Goal: Task Accomplishment & Management: Manage account settings

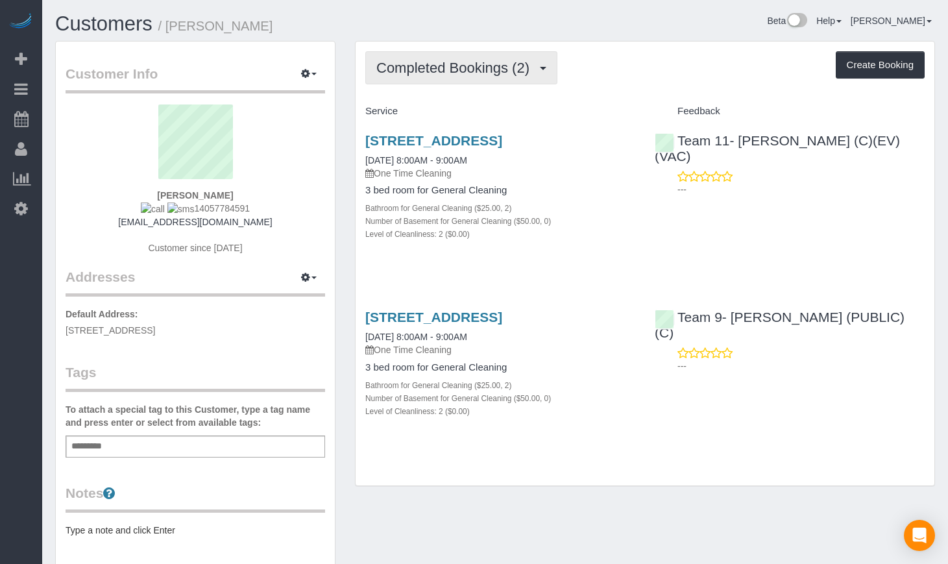
click at [476, 61] on span "Completed Bookings (2)" at bounding box center [456, 68] width 160 height 16
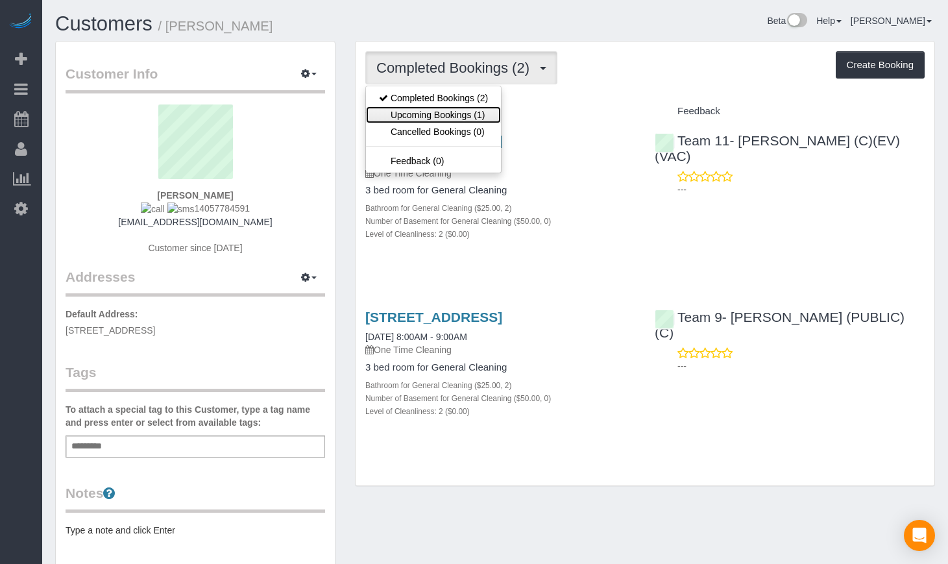
click at [435, 116] on link "Upcoming Bookings (1)" at bounding box center [433, 114] width 135 height 17
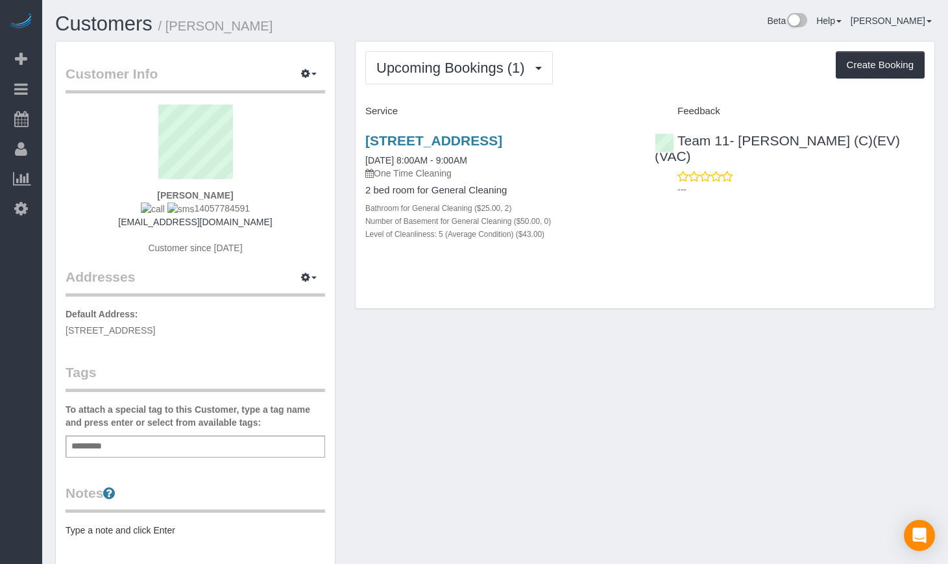
click at [435, 132] on div "[STREET_ADDRESS] [DATE] 8:00AM - 9:00AM One Time Cleaning 2 bed room for Genera…" at bounding box center [499, 194] width 289 height 144
click at [435, 141] on link "[STREET_ADDRESS]" at bounding box center [433, 140] width 137 height 15
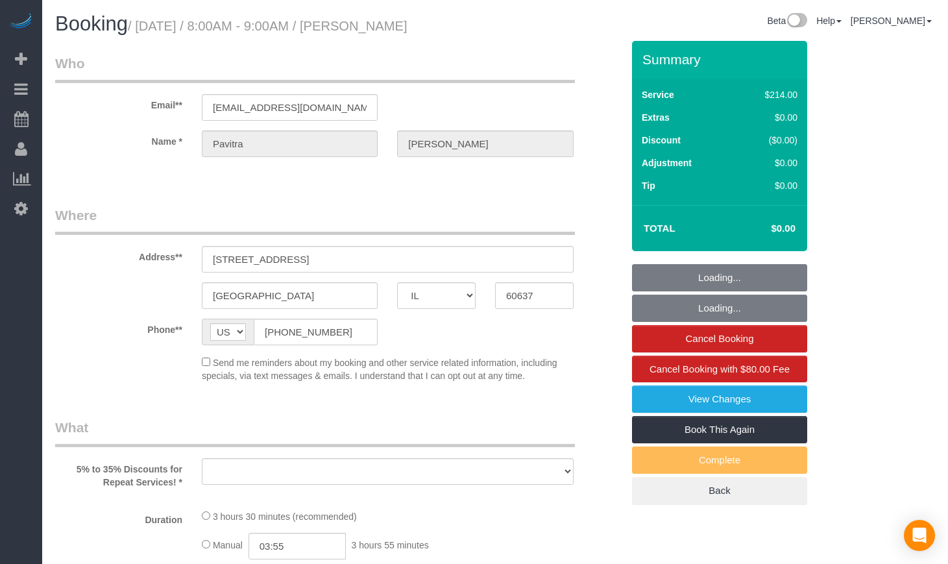
select select "IL"
select select "string:cash"
select select "object:570"
select select "512"
select select "2"
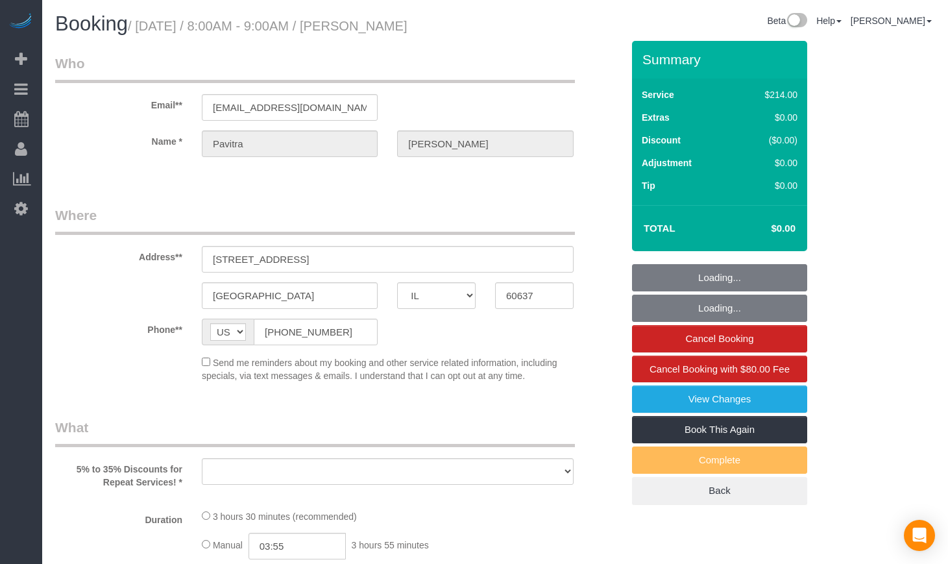
select select "5"
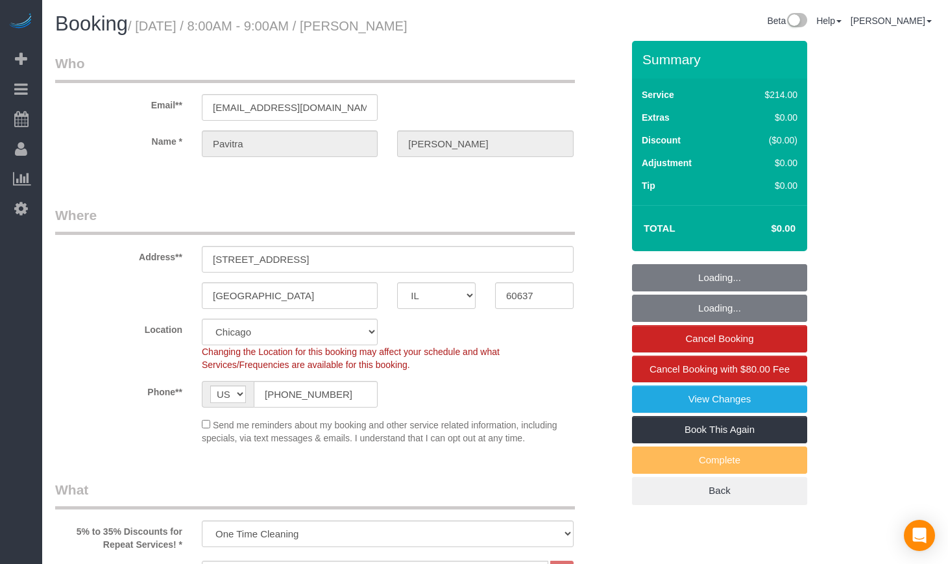
select select "spot1"
select select "number:1"
select select "number:67"
select select "number:139"
select select "number:106"
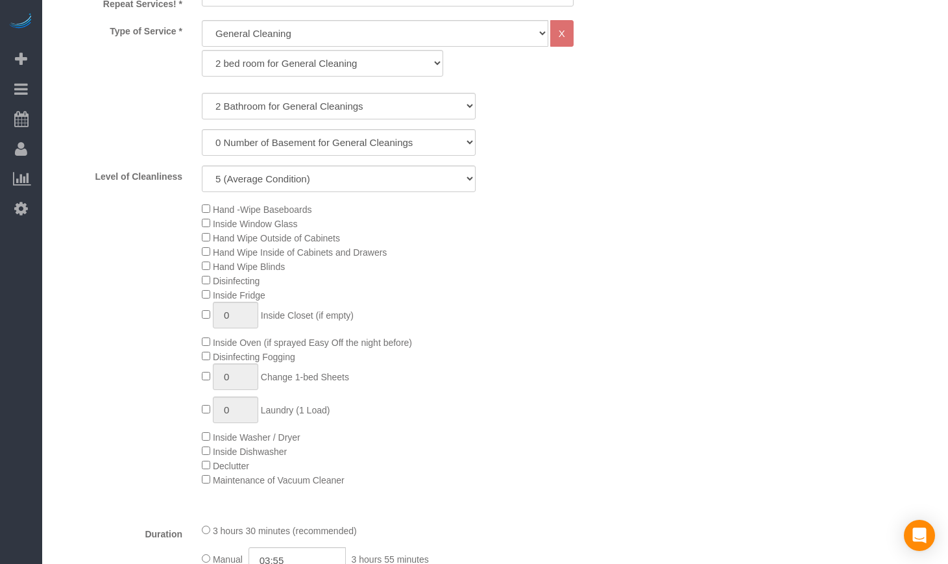
select select "object:1032"
select select "2"
select select "5"
